Goal: Information Seeking & Learning: Check status

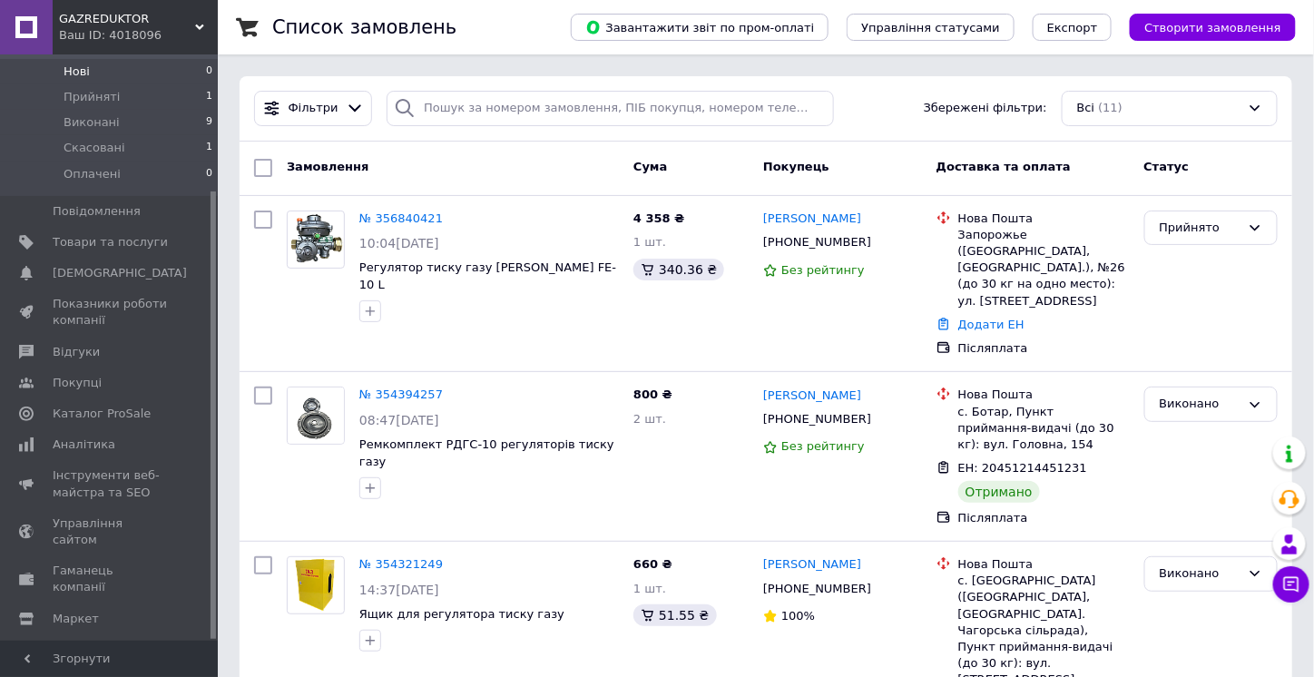
scroll to position [178, 0]
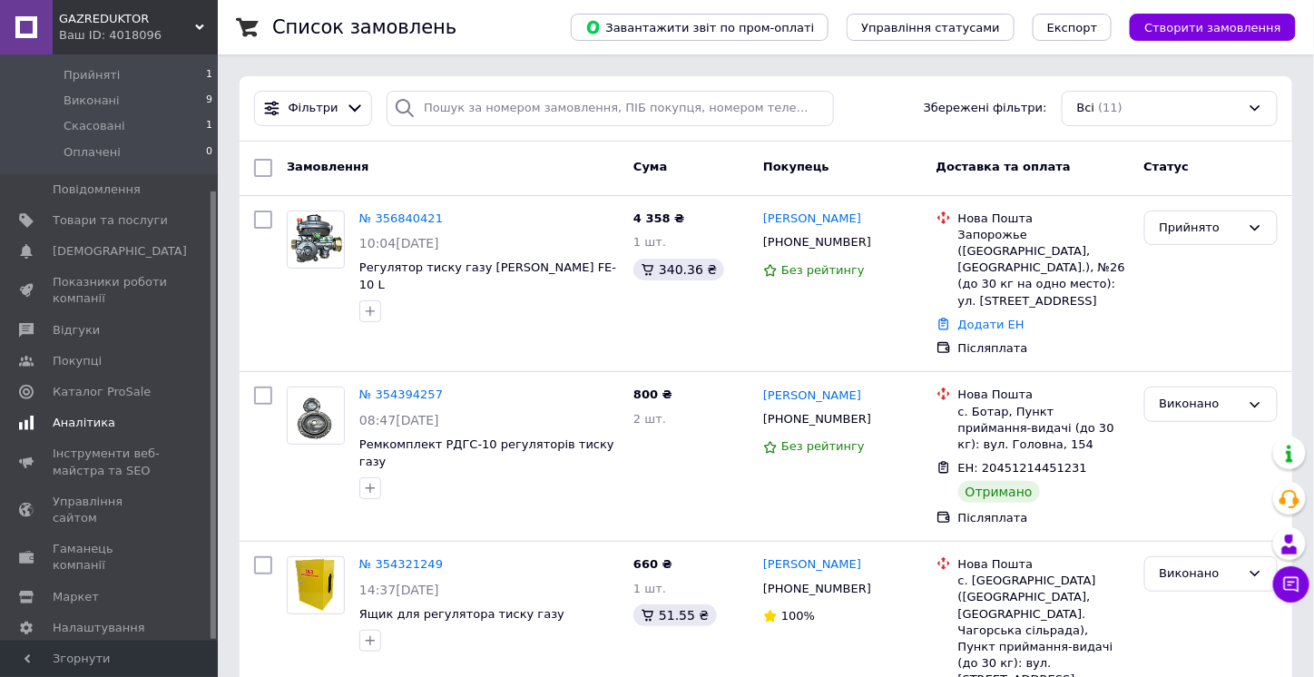
click at [97, 415] on span "Аналітика" at bounding box center [84, 423] width 63 height 16
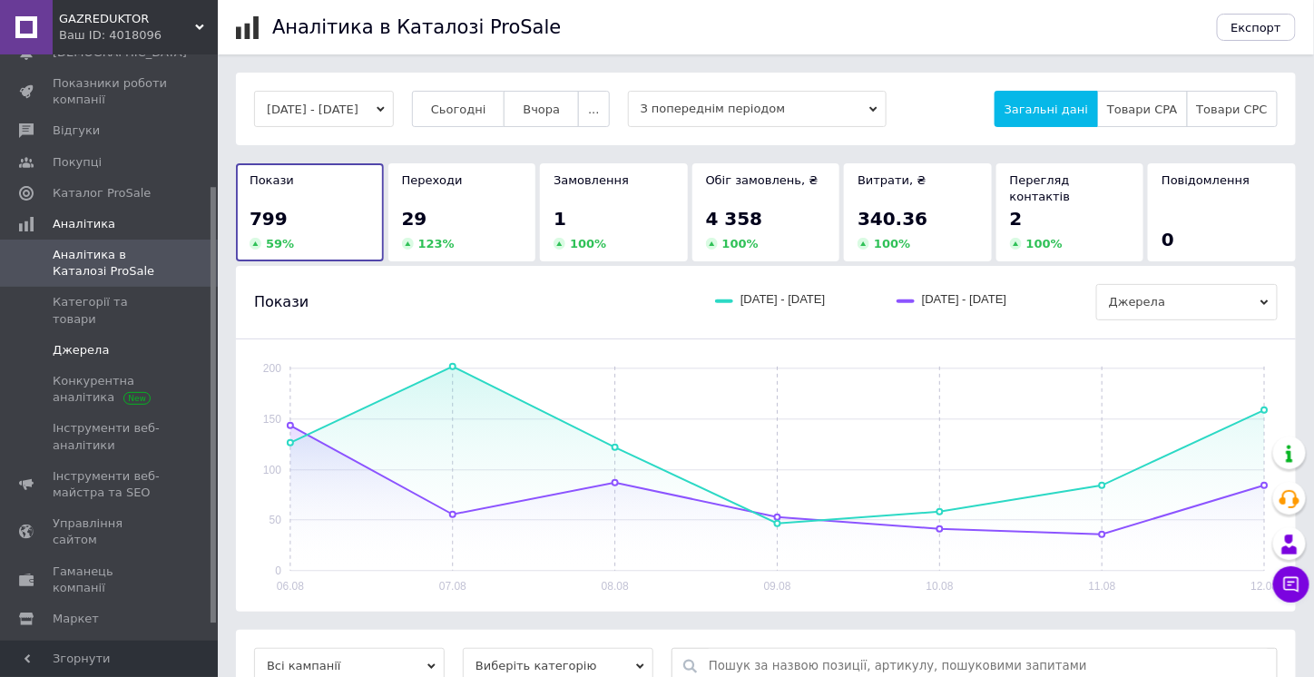
click at [66, 342] on span "Джерела" at bounding box center [81, 350] width 56 height 16
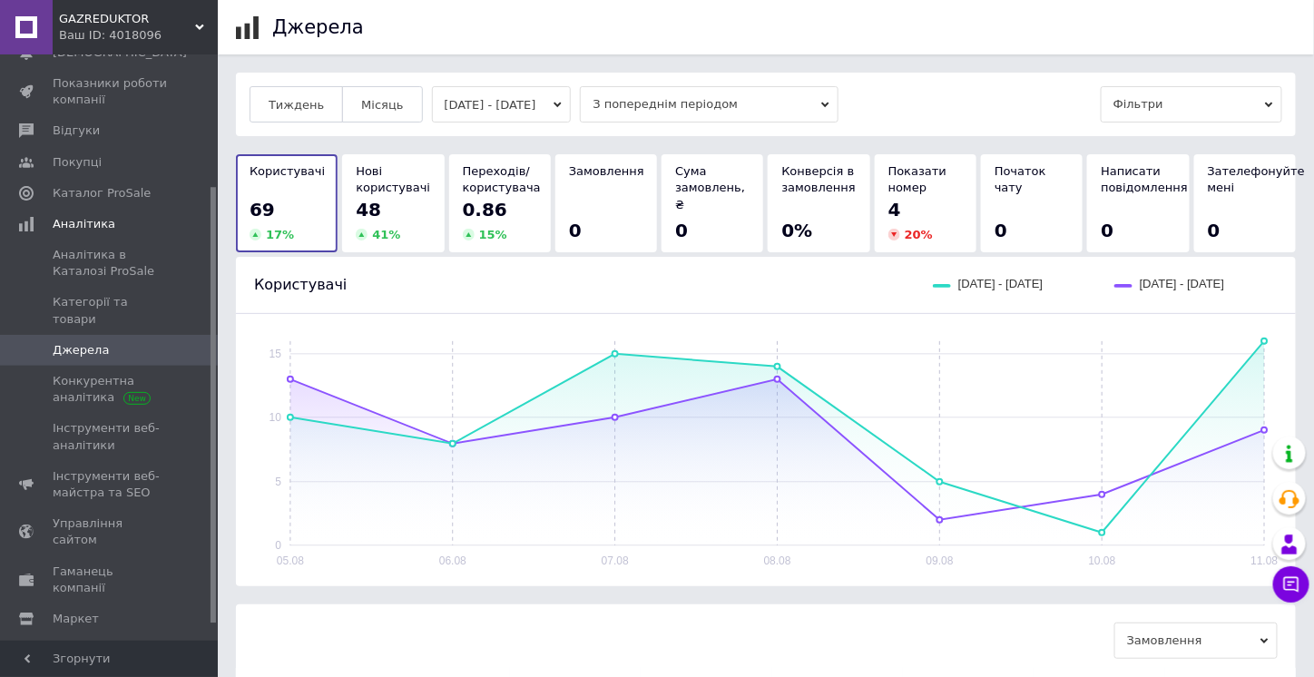
click at [559, 106] on button "[DATE] - [DATE]" at bounding box center [502, 104] width 140 height 36
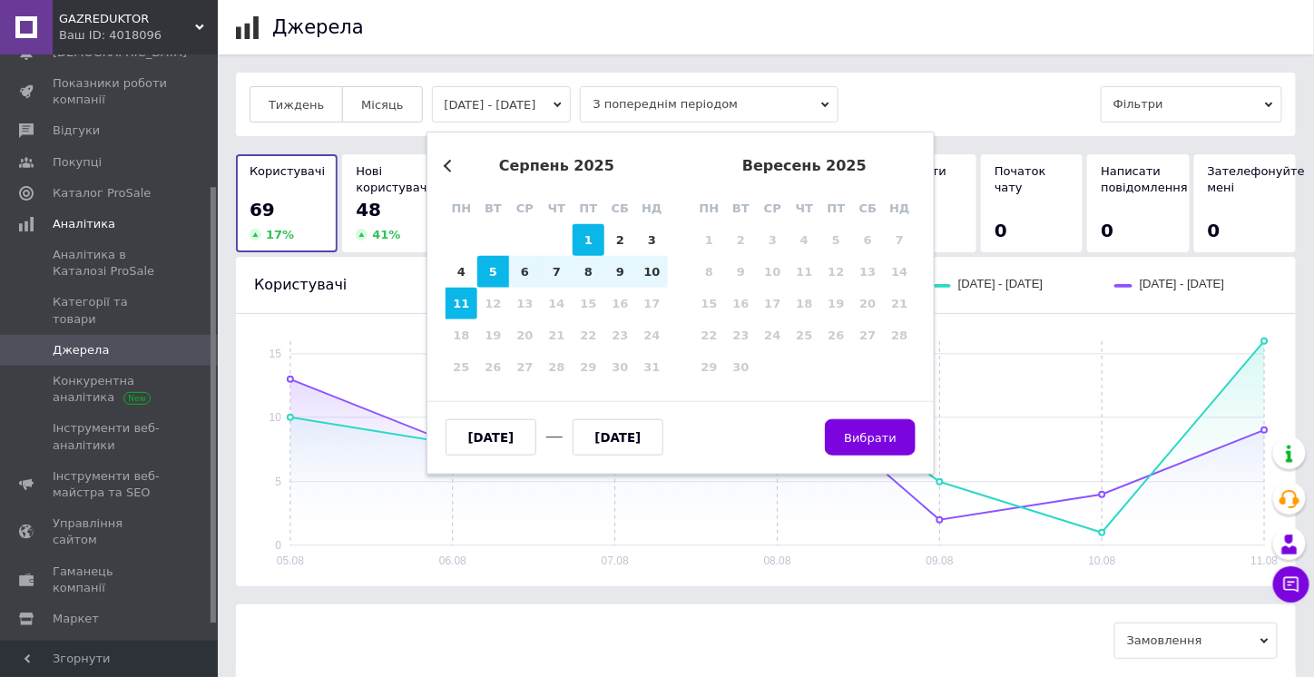
click at [581, 237] on div "1" at bounding box center [588, 240] width 32 height 32
type input "[DATE]"
click at [465, 308] on div "11" at bounding box center [461, 304] width 32 height 32
type input "[DATE]"
click at [877, 432] on span "Вибрати" at bounding box center [870, 437] width 53 height 14
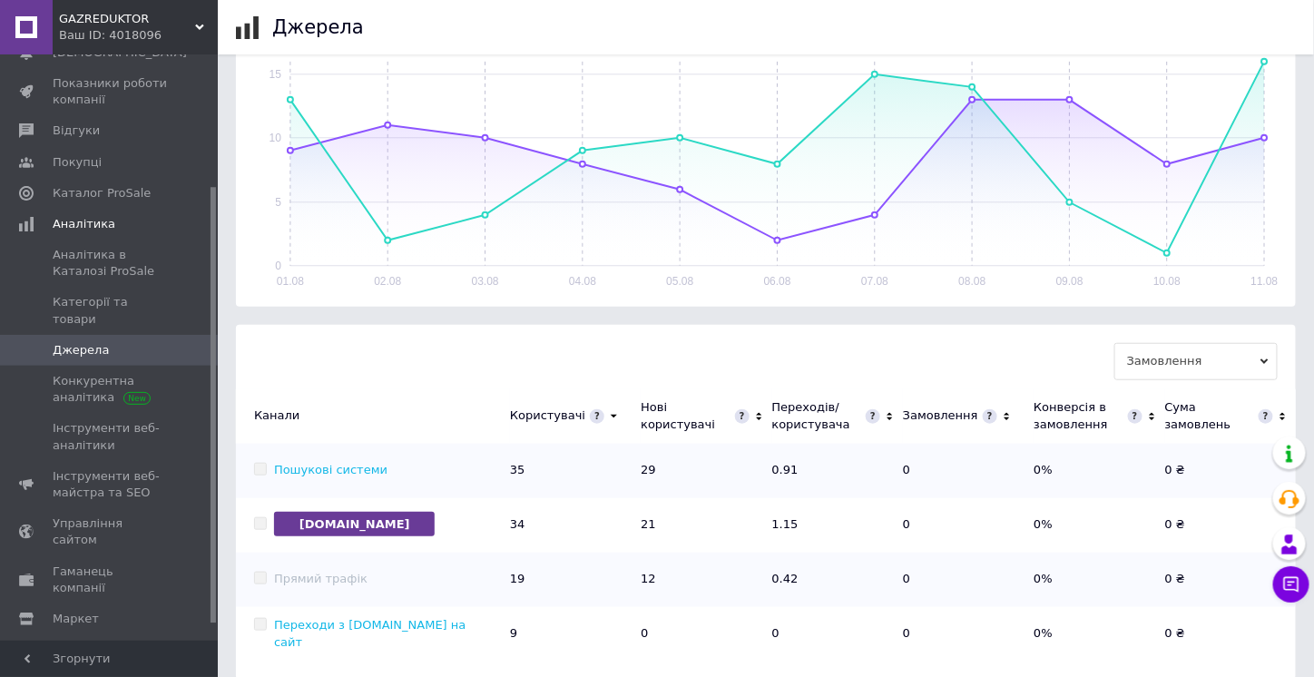
scroll to position [298, 0]
click at [140, 21] on span "GAZREDUKTOR" at bounding box center [127, 19] width 136 height 16
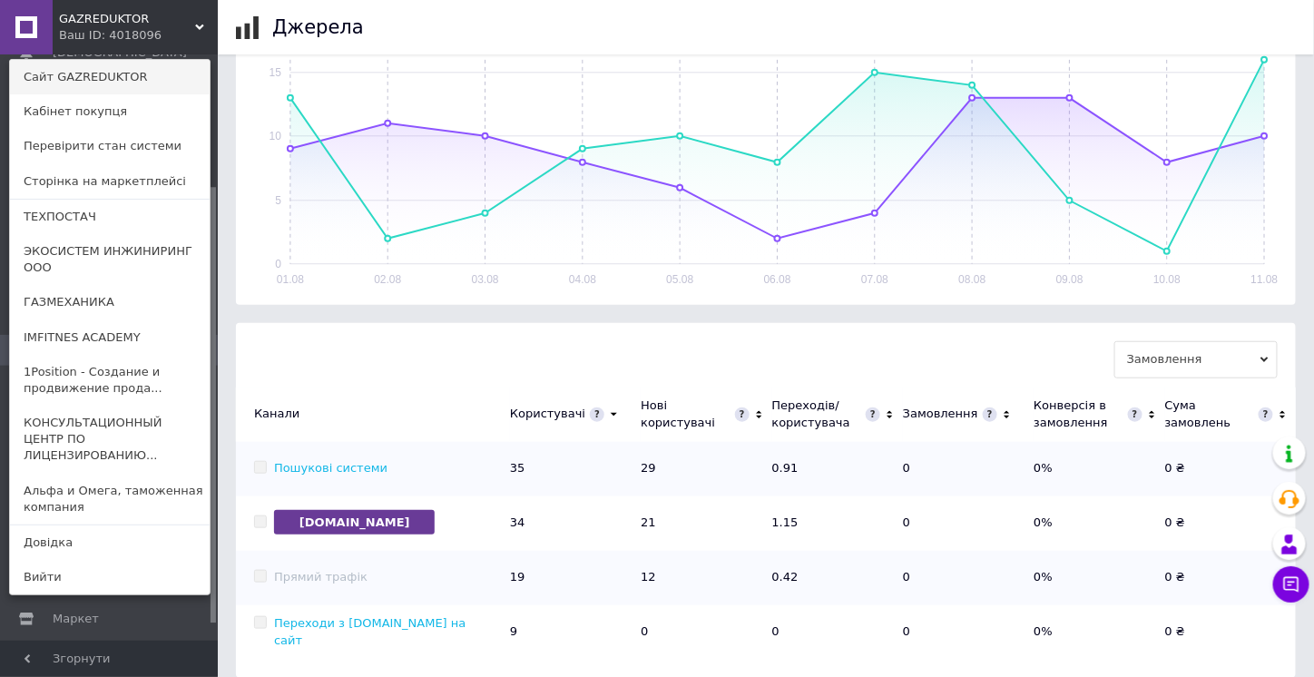
click at [106, 80] on link "Сайт GAZREDUKTOR" at bounding box center [110, 77] width 200 height 34
